Goal: Transaction & Acquisition: Purchase product/service

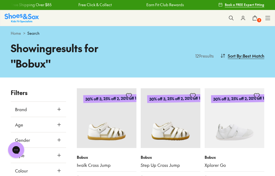
scroll to position [3, 0]
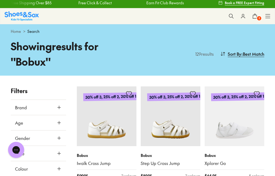
click at [100, 121] on img at bounding box center [107, 116] width 60 height 60
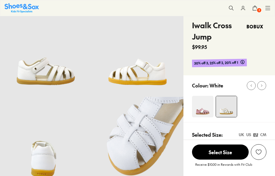
select select "*"
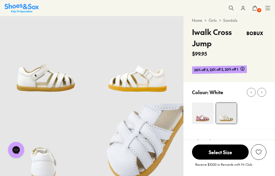
click at [198, 111] on img at bounding box center [202, 112] width 21 height 21
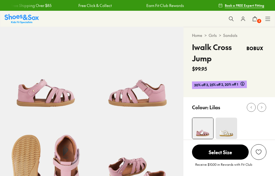
select select "*"
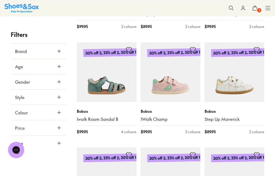
scroll to position [368, 0]
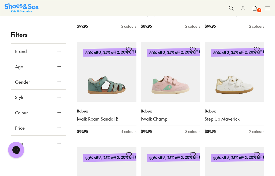
click at [222, 112] on p "Bobux" at bounding box center [234, 111] width 60 height 6
click at [0, 0] on button at bounding box center [0, 0] width 0 height 0
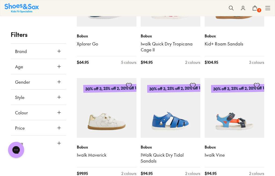
scroll to position [763, 0]
click at [109, 123] on img at bounding box center [107, 108] width 60 height 60
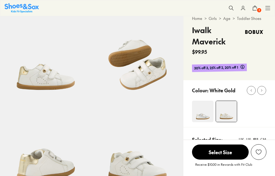
select select "*"
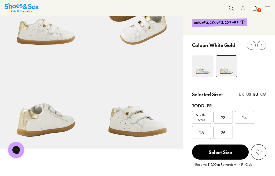
scroll to position [63, 0]
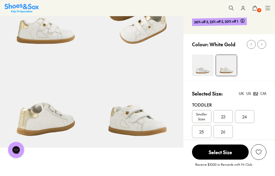
click at [248, 118] on div "24" at bounding box center [244, 116] width 19 height 13
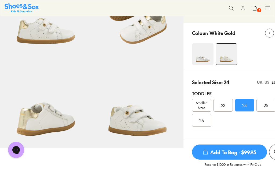
click at [204, 154] on icon "submit" at bounding box center [205, 151] width 5 height 5
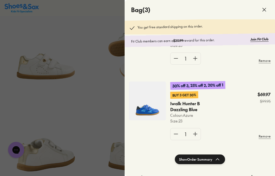
scroll to position [27, 0]
click at [264, 9] on use at bounding box center [263, 9] width 3 height 3
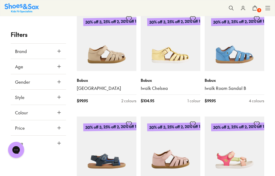
scroll to position [1052, 0]
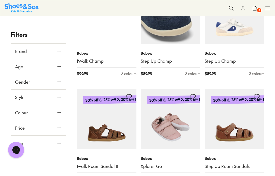
scroll to position [2150, 0]
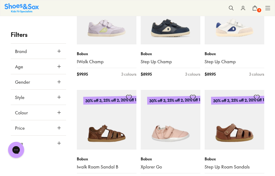
click at [107, 115] on img at bounding box center [107, 120] width 60 height 60
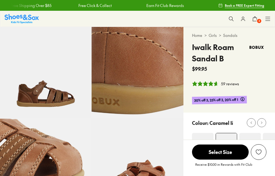
select select "*"
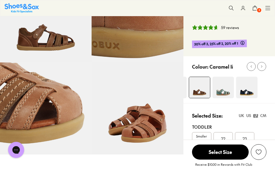
scroll to position [55, 0]
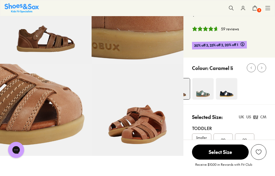
click at [231, 89] on img at bounding box center [225, 88] width 21 height 21
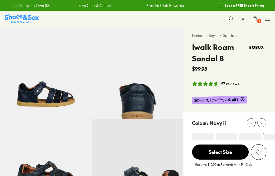
scroll to position [40, 0]
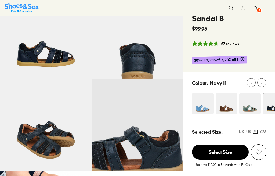
select select "*"
click at [250, 109] on img at bounding box center [249, 103] width 21 height 21
click at [221, 93] on img at bounding box center [225, 103] width 21 height 21
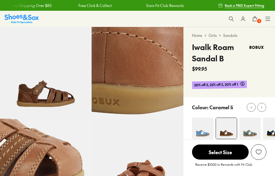
scroll to position [49, 0]
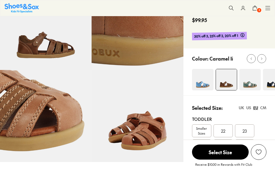
click at [204, 145] on span "24" at bounding box center [201, 145] width 5 height 6
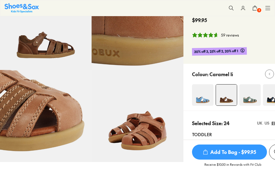
click at [242, 159] on span "Add To Bag - $99.95" at bounding box center [229, 151] width 75 height 15
select select "*"
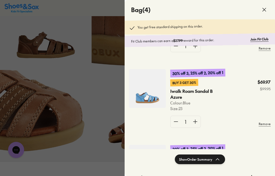
scroll to position [139, 0]
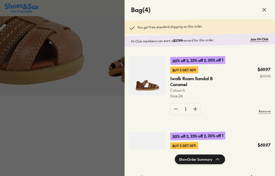
scroll to position [77, 0]
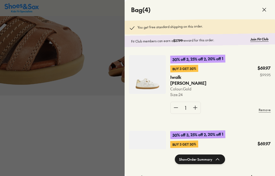
select select "*"
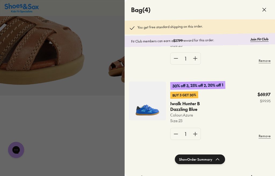
scroll to position [201, 0]
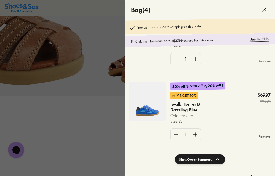
click at [156, 107] on img at bounding box center [147, 101] width 37 height 39
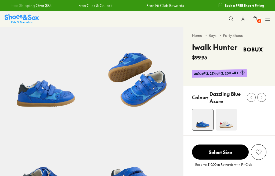
select select "*"
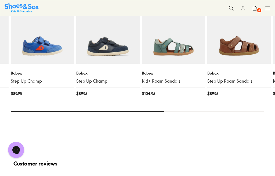
scroll to position [584, 0]
